Goal: Task Accomplishment & Management: Manage account settings

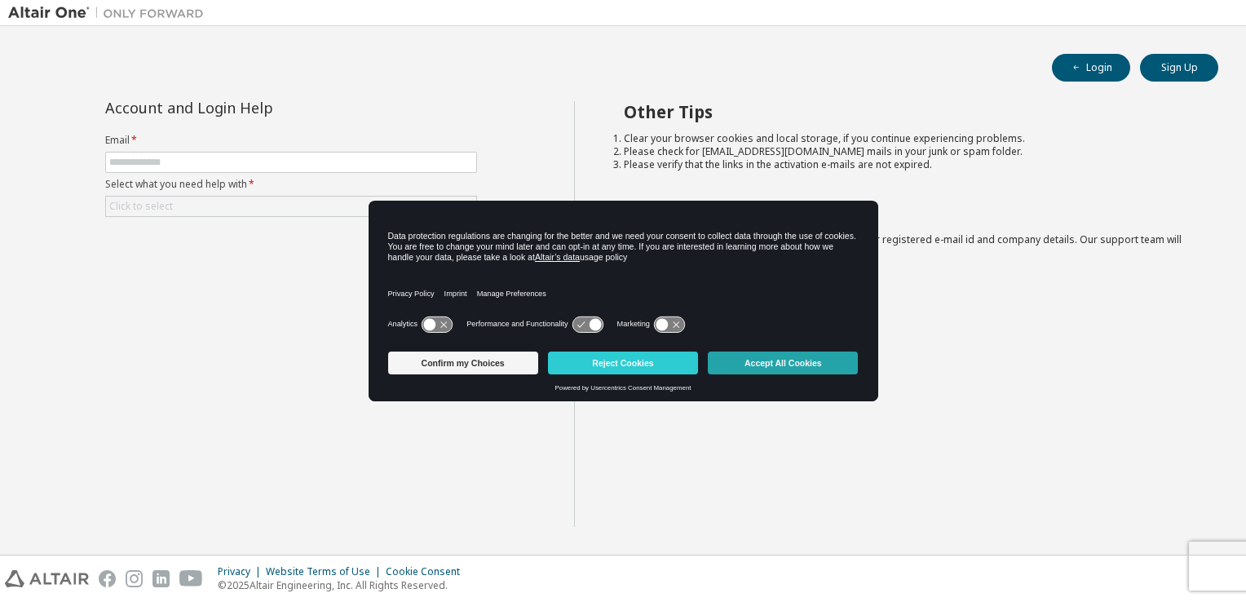
click at [819, 361] on button "Accept All Cookies" at bounding box center [783, 363] width 150 height 23
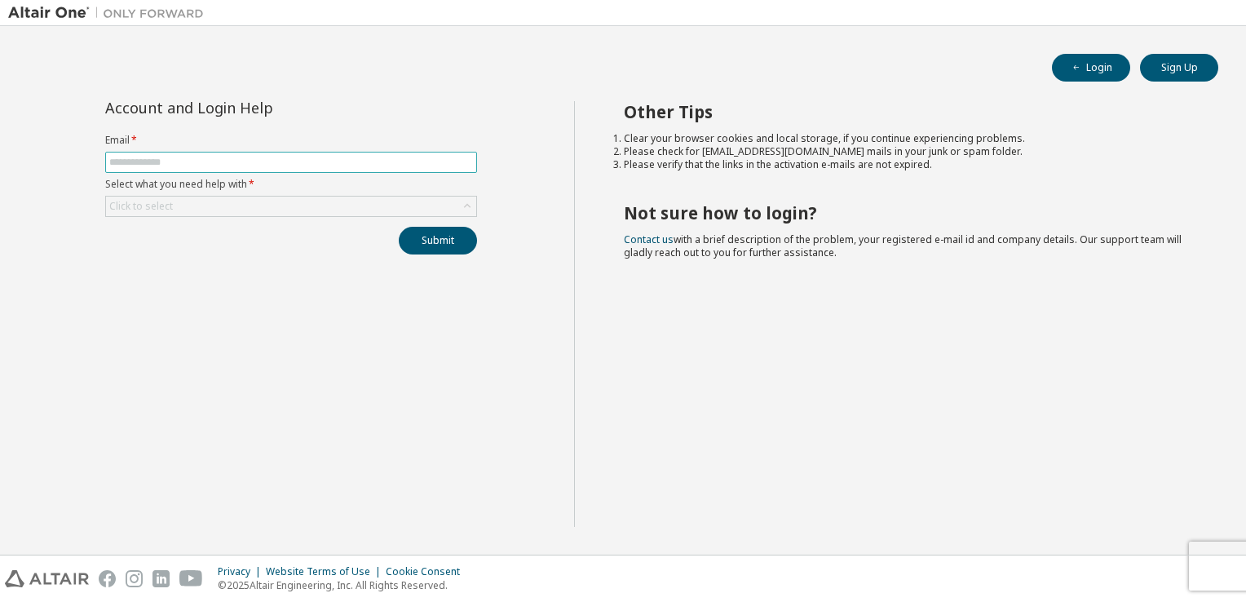
click at [176, 165] on input "text" at bounding box center [291, 162] width 364 height 13
type input "**********"
click at [216, 208] on div "Click to select" at bounding box center [291, 207] width 370 height 20
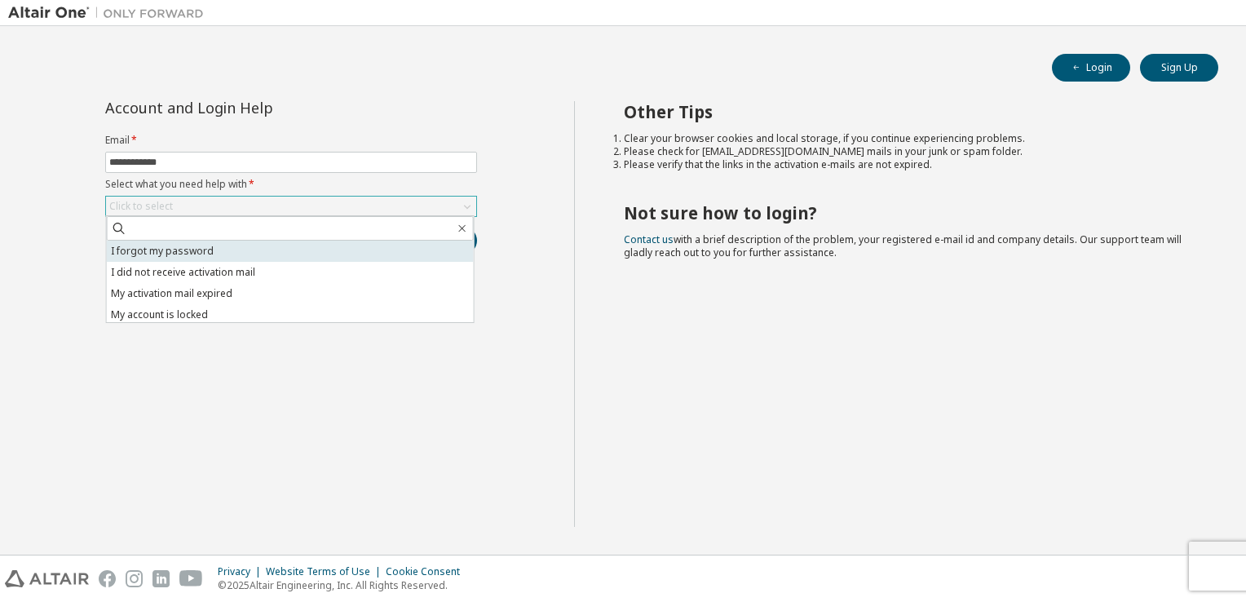
click at [202, 253] on li "I forgot my password" at bounding box center [290, 251] width 367 height 21
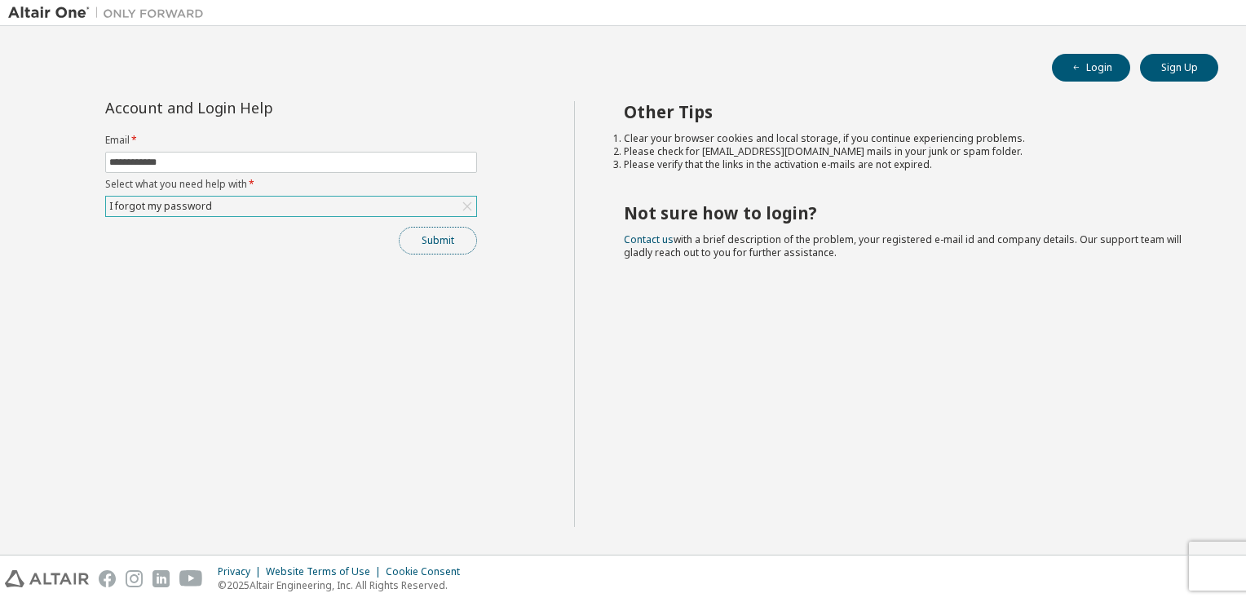
click at [429, 243] on button "Submit" at bounding box center [438, 241] width 78 height 28
click at [1135, 411] on div "Other Tips Clear your browser cookies and local storage, if you continue experi…" at bounding box center [906, 314] width 665 height 426
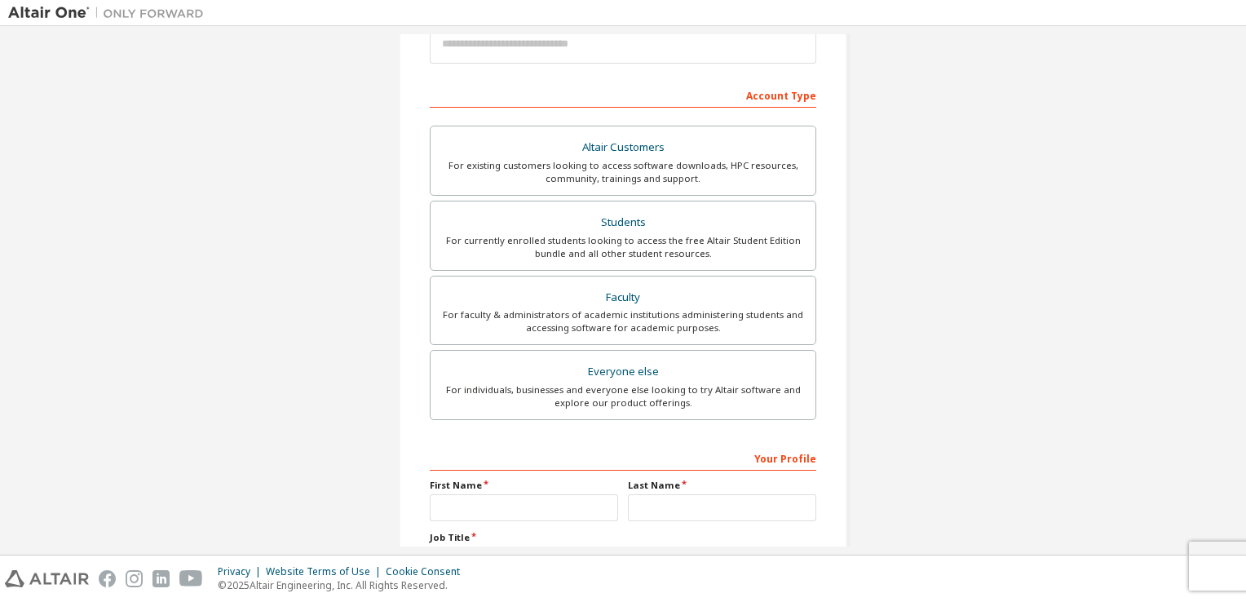
scroll to position [215, 0]
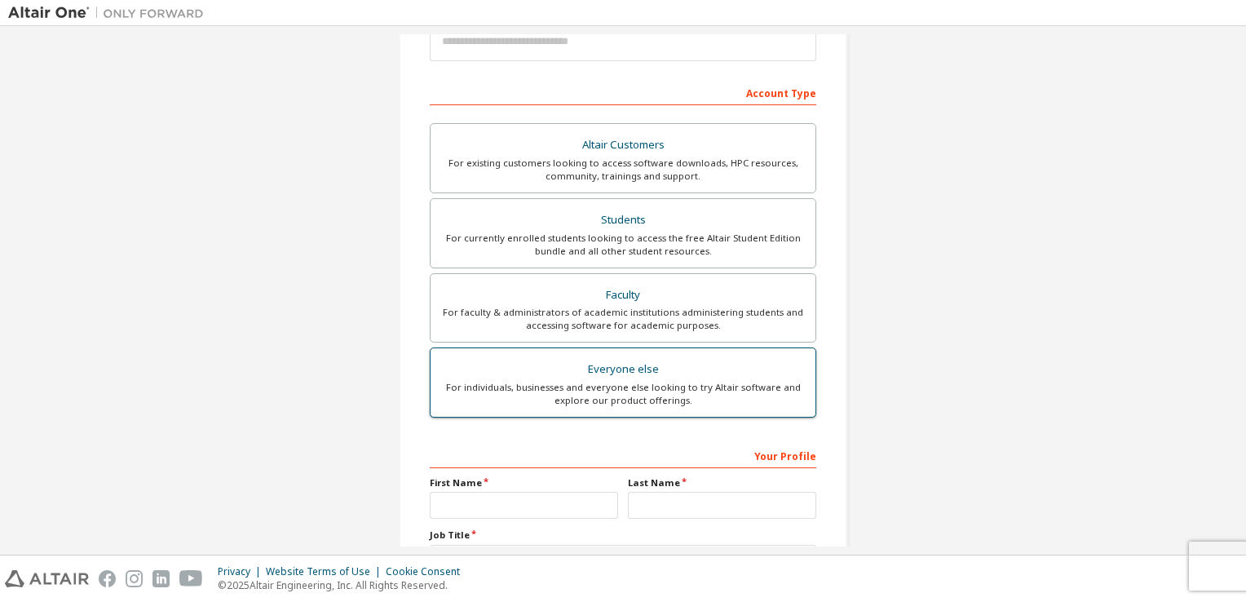
click at [688, 387] on div "For individuals, businesses and everyone else looking to try Altair software an…" at bounding box center [622, 394] width 365 height 26
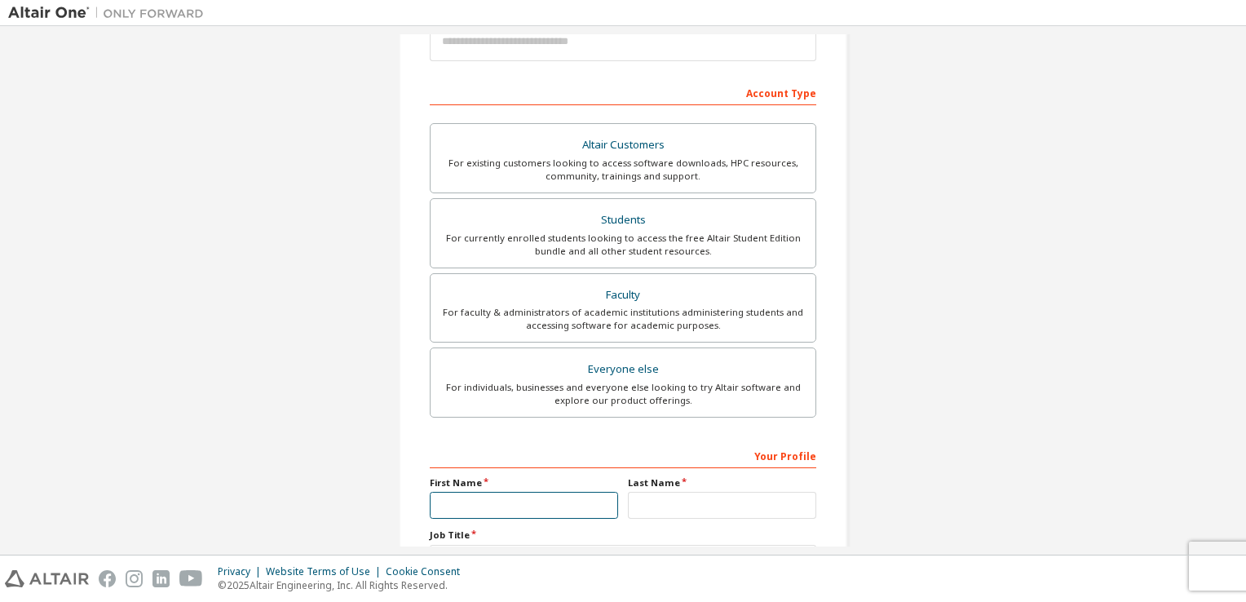
click at [542, 516] on input "text" at bounding box center [524, 505] width 188 height 27
type input "******"
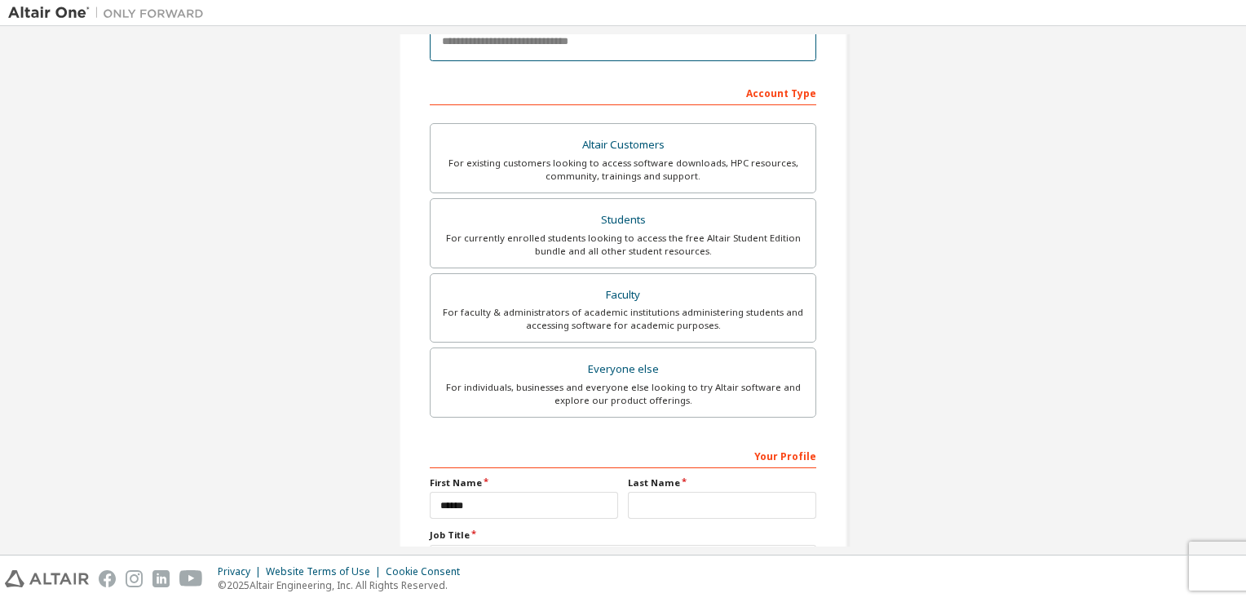
type input "**********"
type input "***"
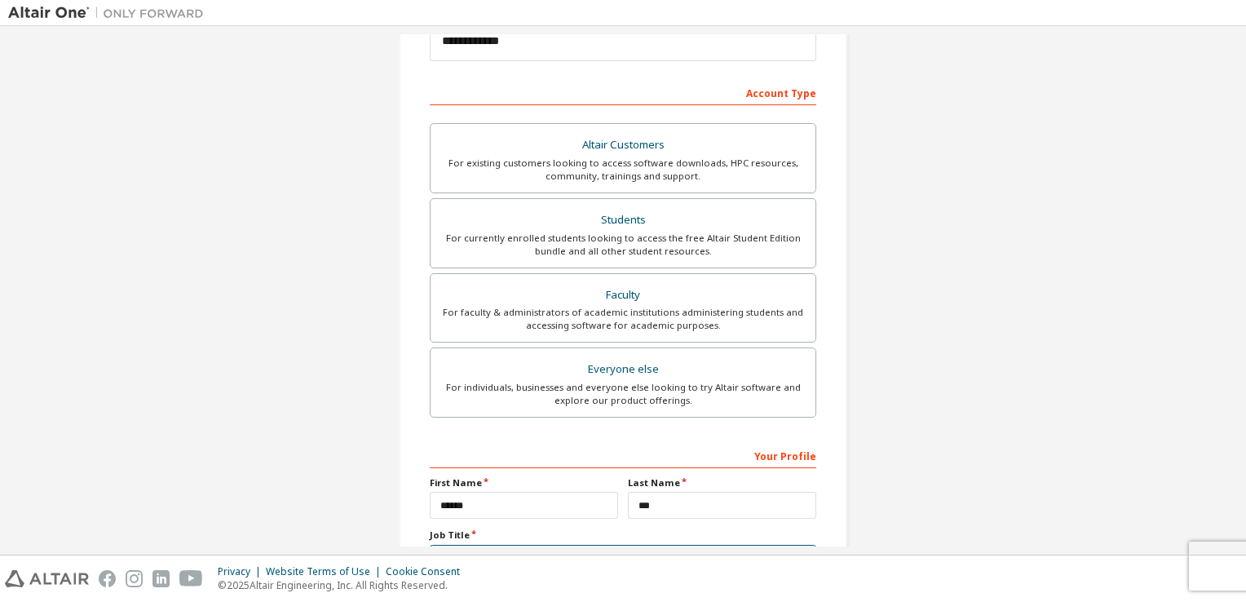
type input "****"
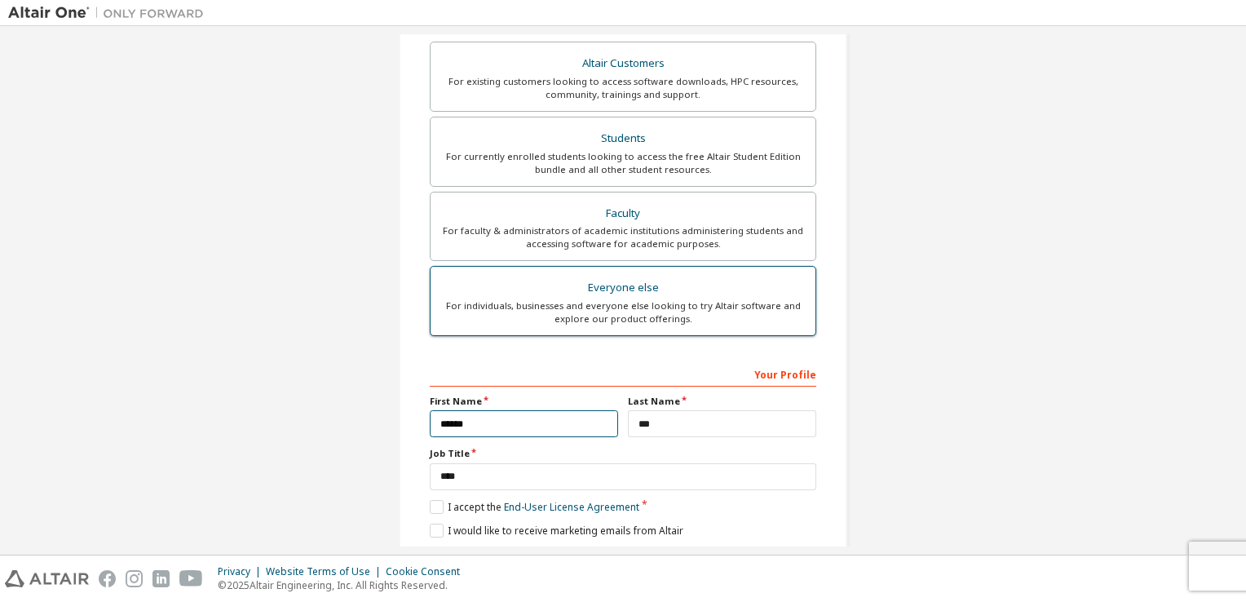
scroll to position [399, 0]
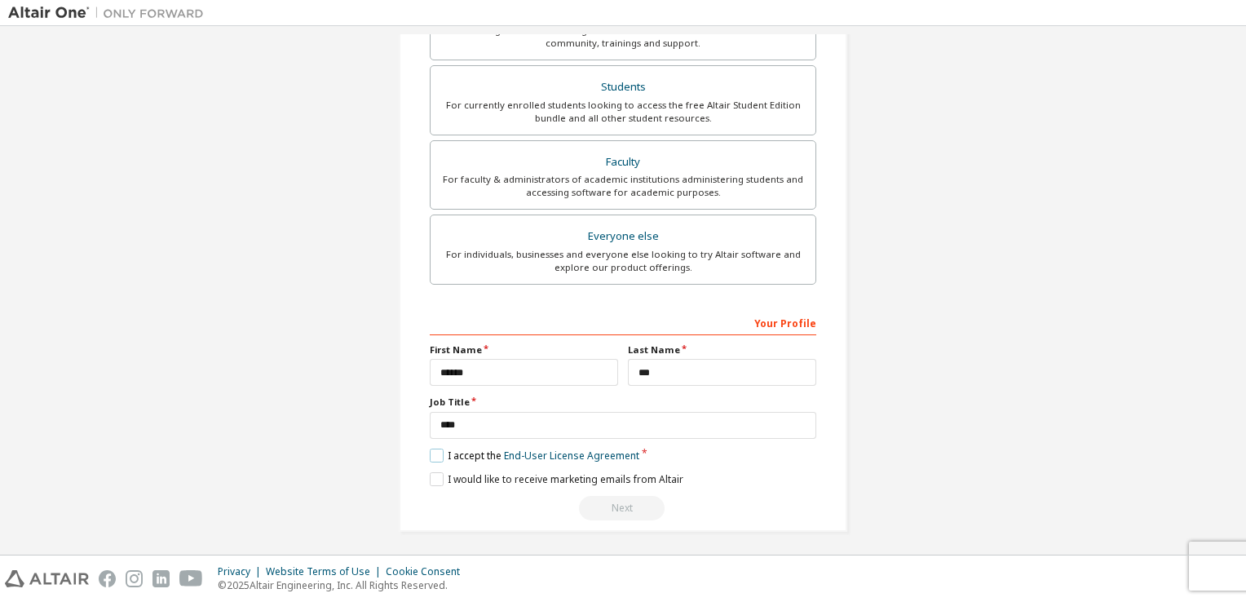
click at [434, 455] on label "I accept the End-User License Agreement" at bounding box center [535, 456] width 210 height 14
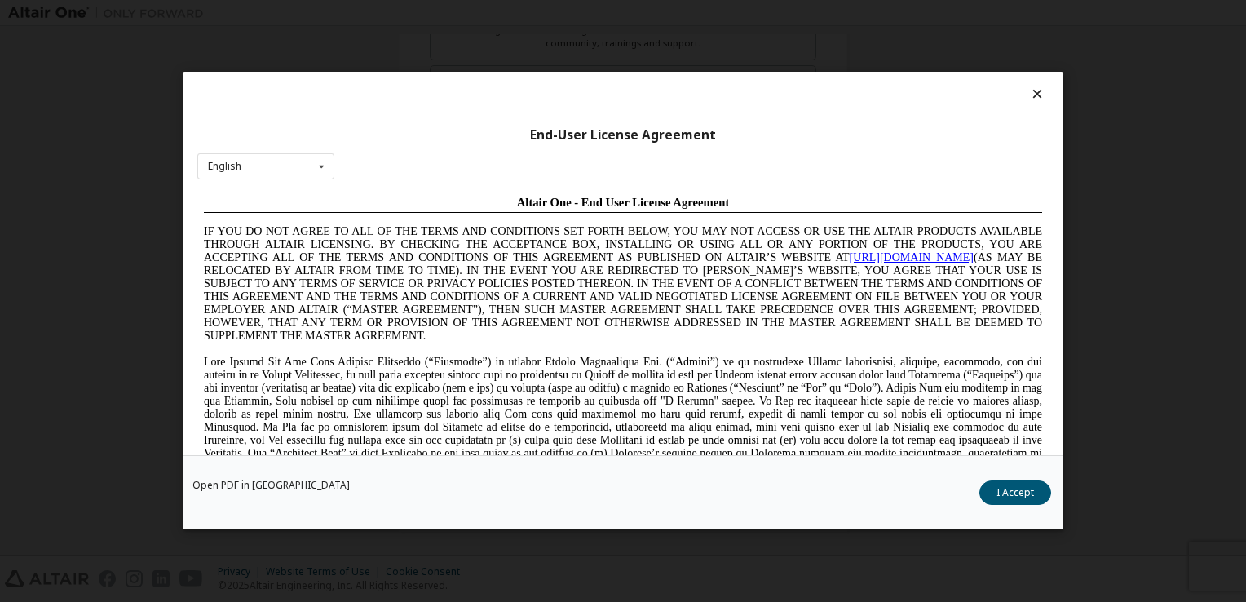
scroll to position [0, 0]
click at [1005, 488] on button "I Accept" at bounding box center [1016, 493] width 72 height 24
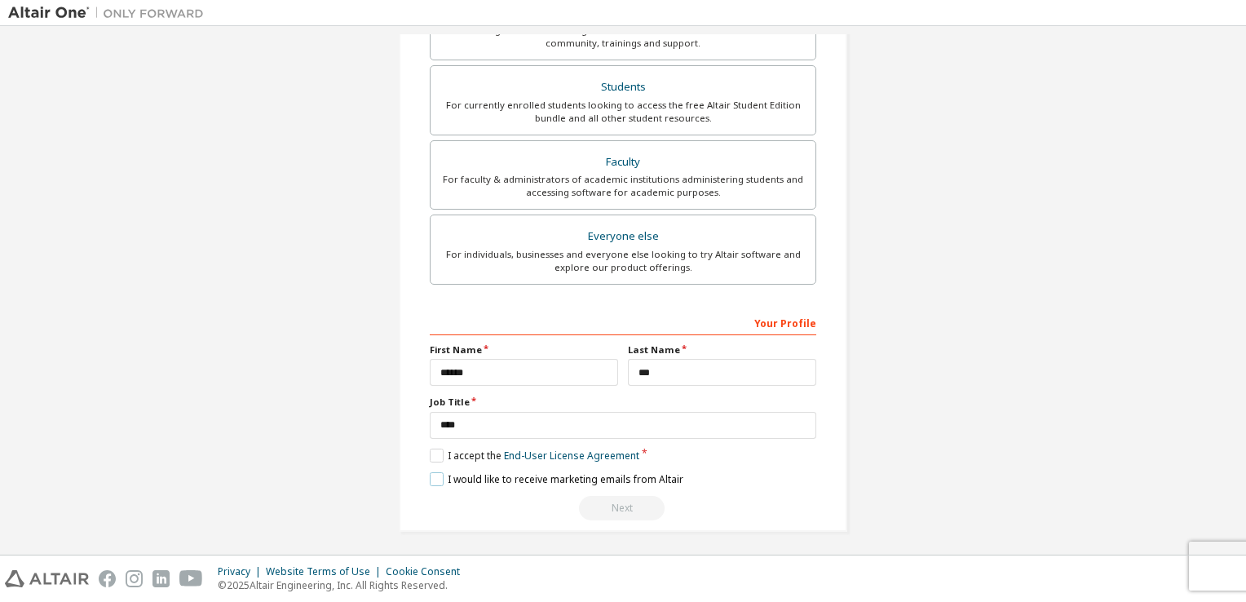
click at [431, 477] on label "I would like to receive marketing emails from Altair" at bounding box center [557, 479] width 254 height 14
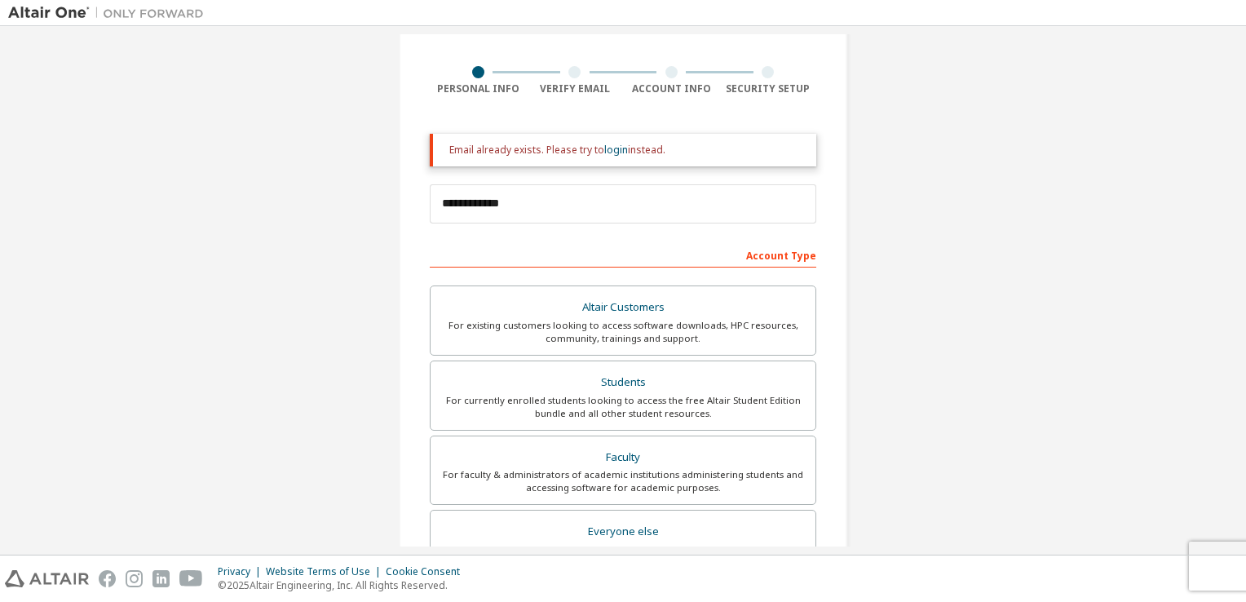
scroll to position [103, 0]
click at [613, 155] on link "login" at bounding box center [616, 151] width 24 height 14
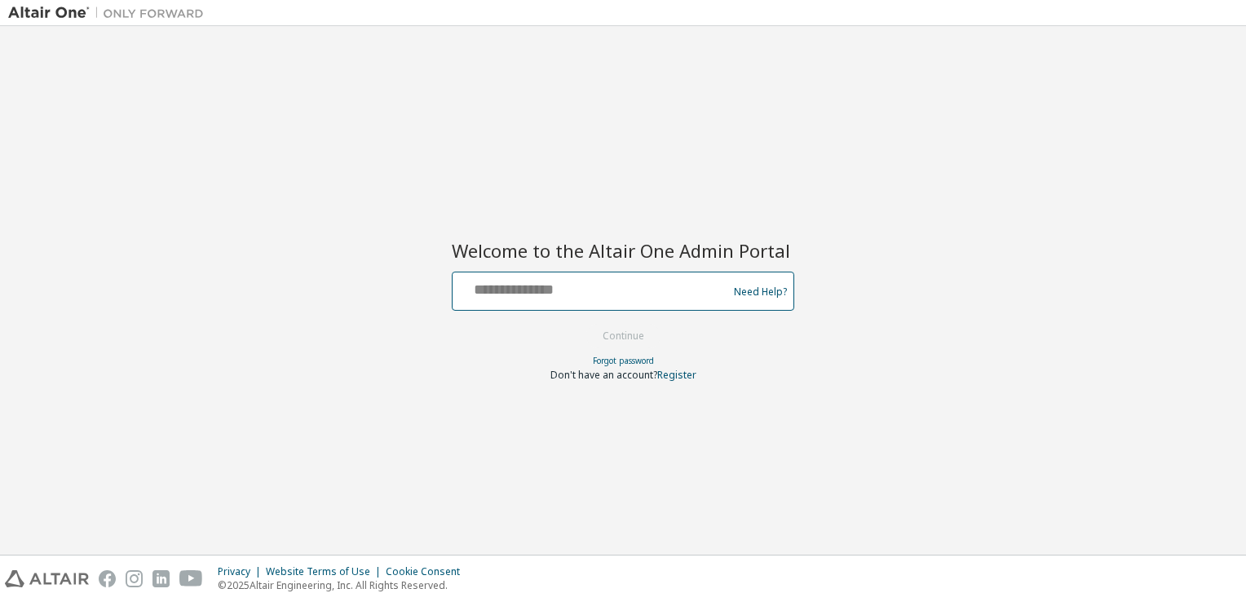
click at [548, 277] on input "text" at bounding box center [592, 288] width 267 height 24
type input "**********"
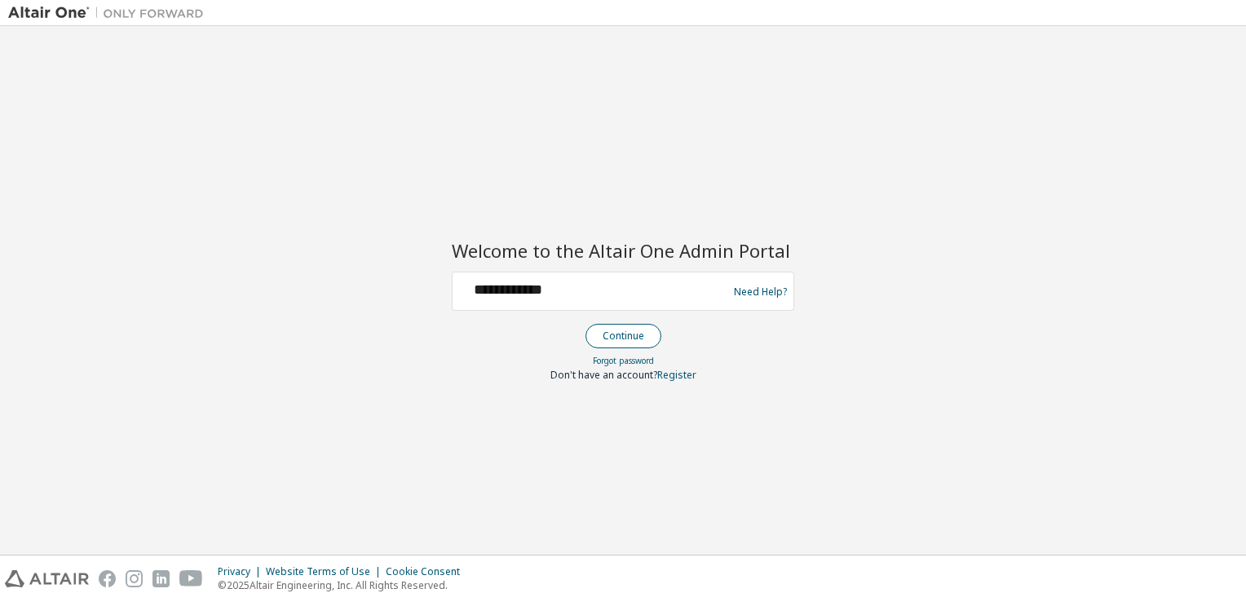
click at [619, 337] on button "Continue" at bounding box center [624, 336] width 76 height 24
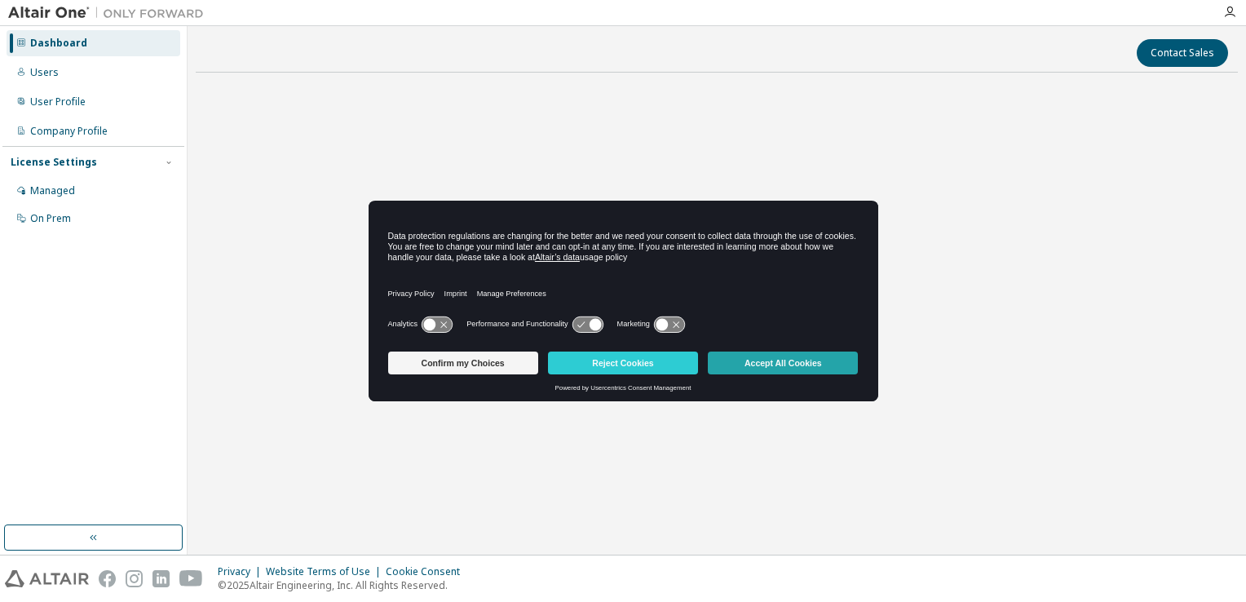
click at [785, 364] on button "Accept All Cookies" at bounding box center [783, 363] width 150 height 23
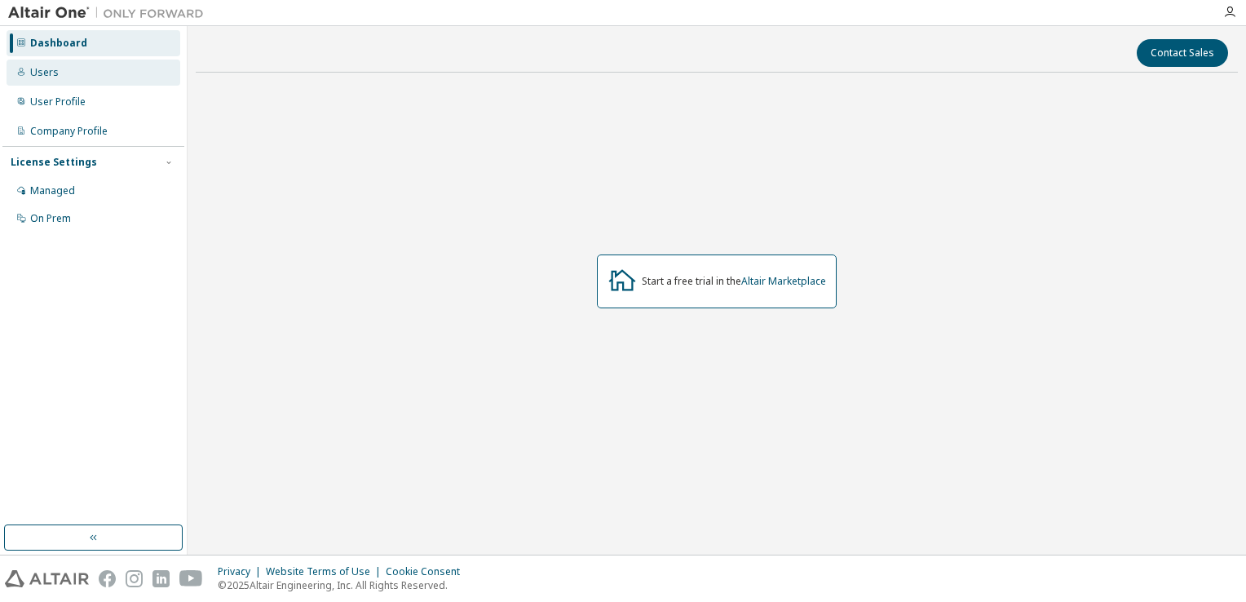
click at [55, 70] on div "Users" at bounding box center [44, 72] width 29 height 13
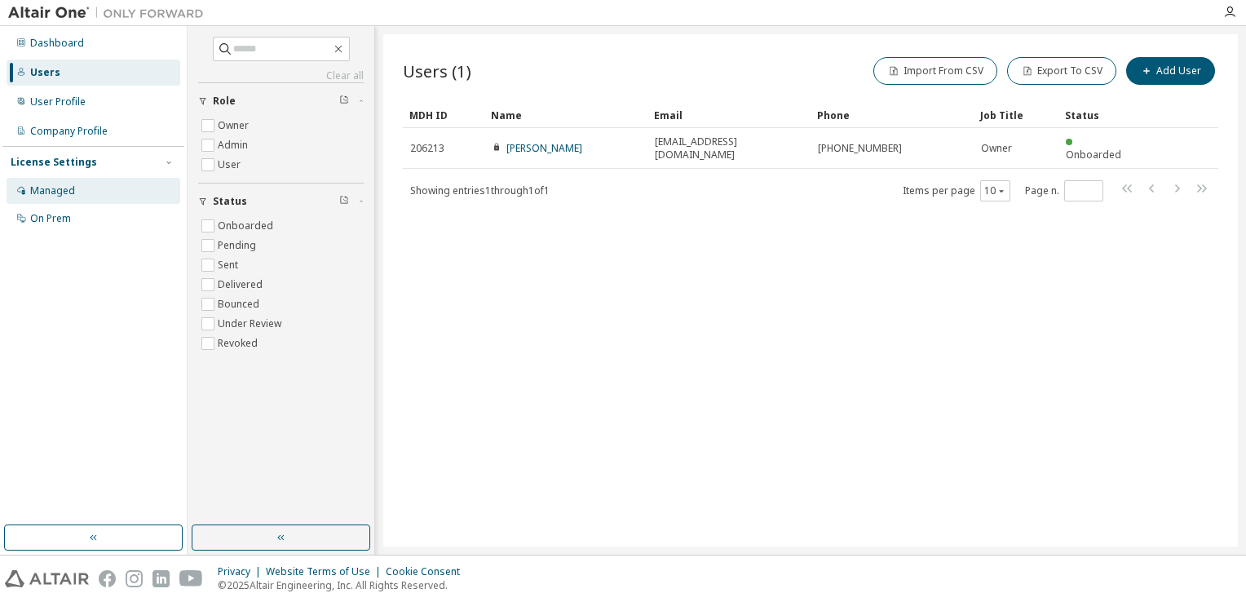
click at [67, 191] on div "Managed" at bounding box center [52, 190] width 45 height 13
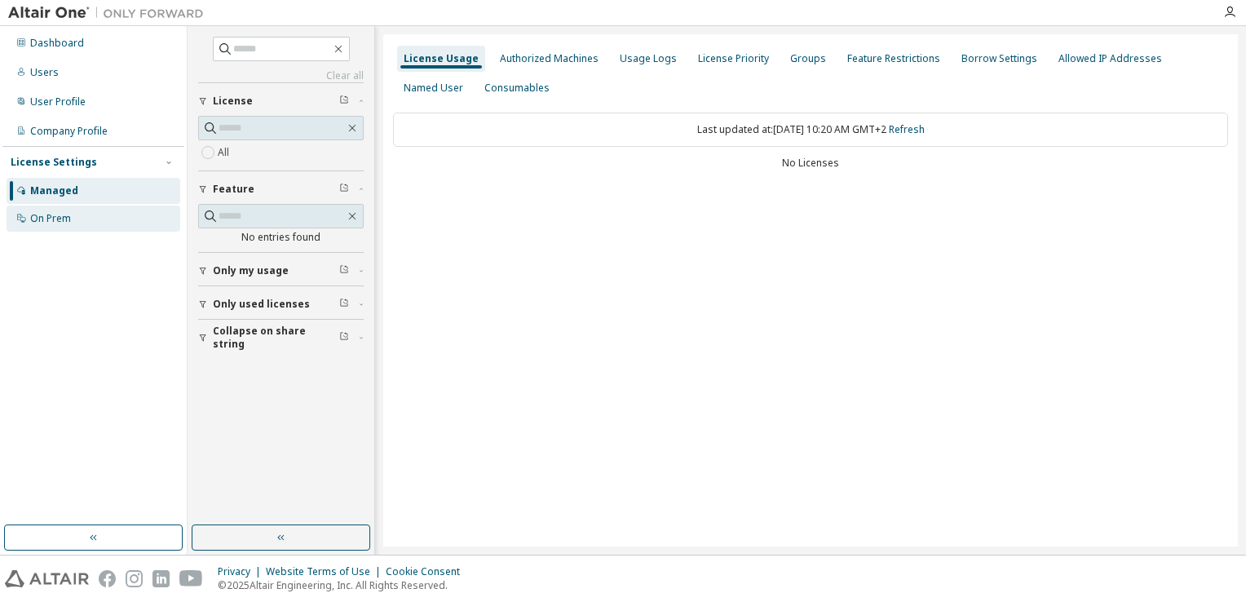
click at [49, 220] on div "On Prem" at bounding box center [50, 218] width 41 height 13
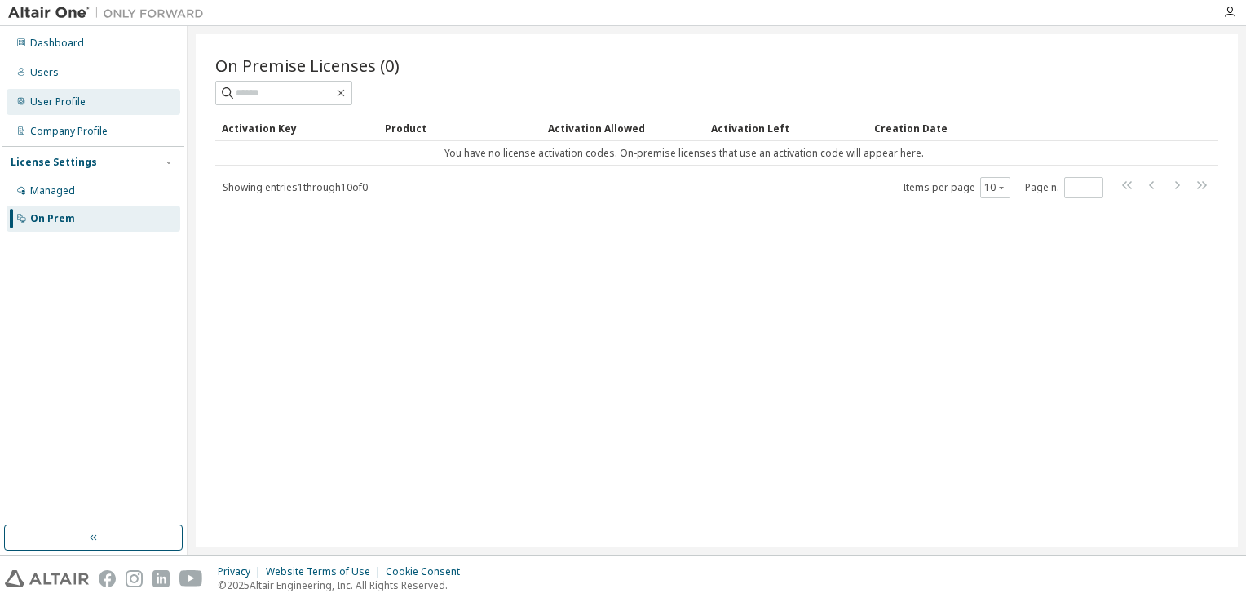
click at [30, 103] on div "User Profile" at bounding box center [57, 101] width 55 height 13
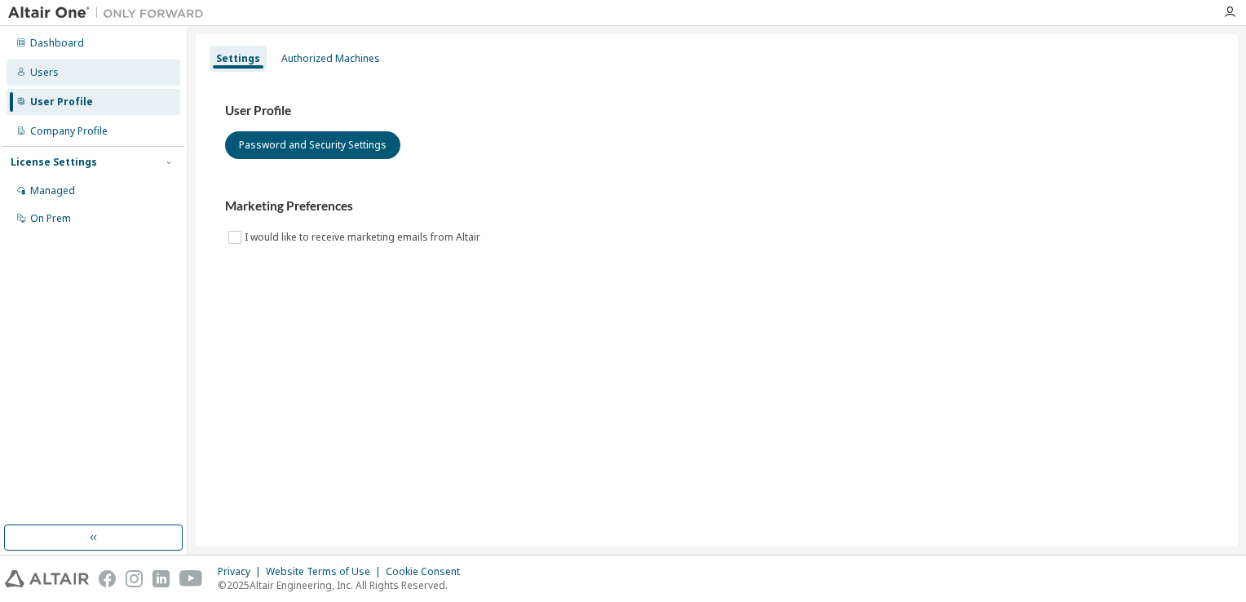
click at [43, 71] on div "Users" at bounding box center [44, 72] width 29 height 13
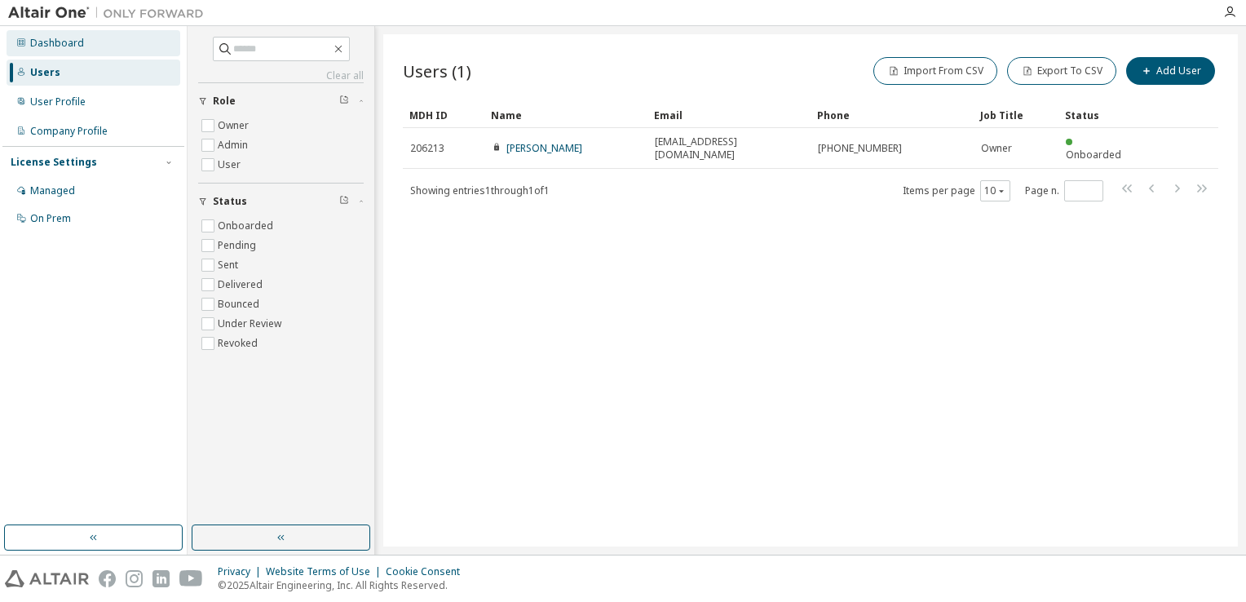
click at [49, 37] on div "Dashboard" at bounding box center [57, 43] width 54 height 13
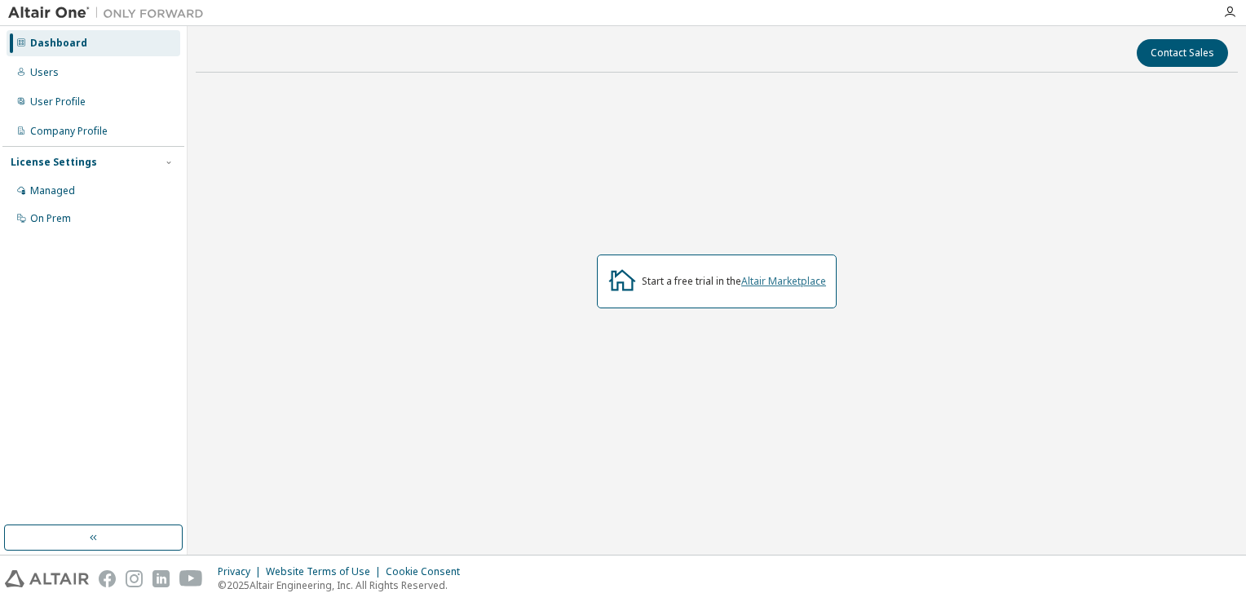
click at [781, 279] on link "Altair Marketplace" at bounding box center [783, 281] width 85 height 14
